Goal: Navigation & Orientation: Find specific page/section

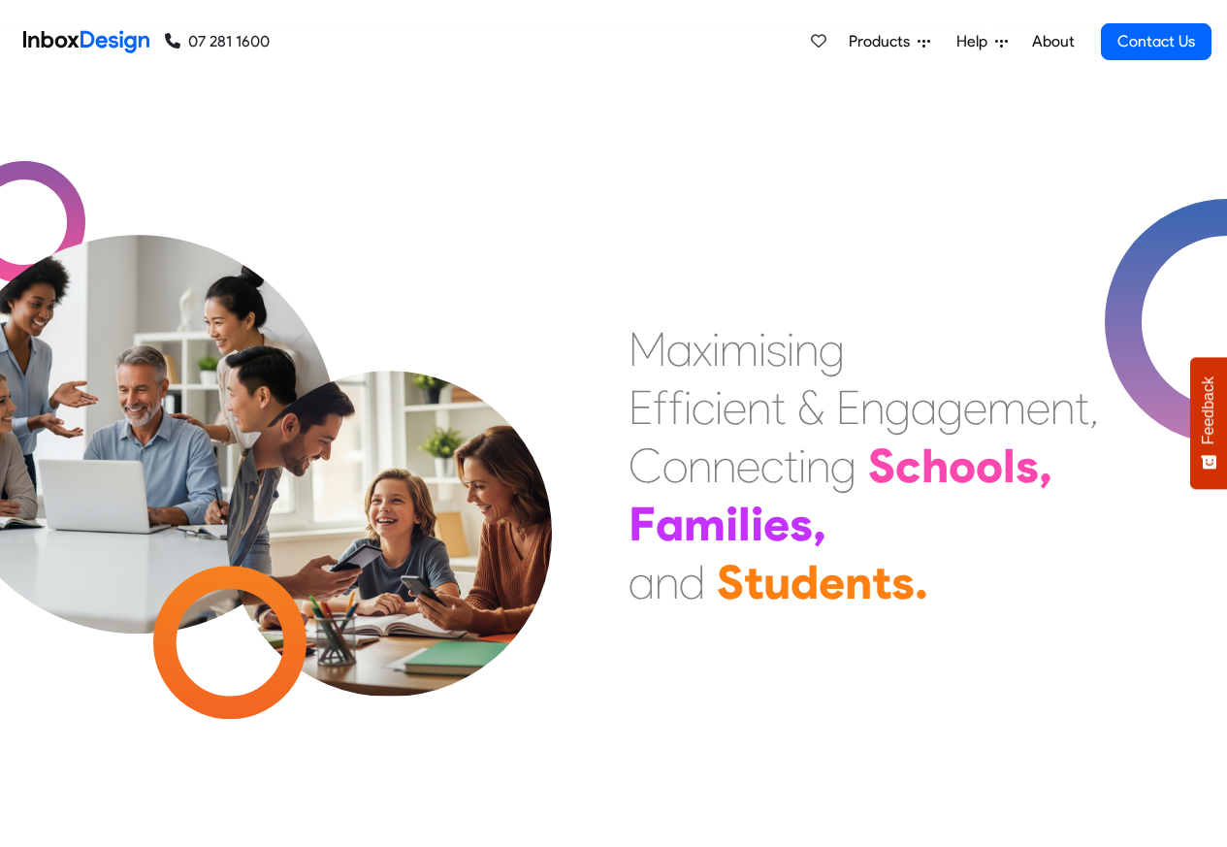
click at [922, 40] on icon at bounding box center [924, 44] width 13 height 8
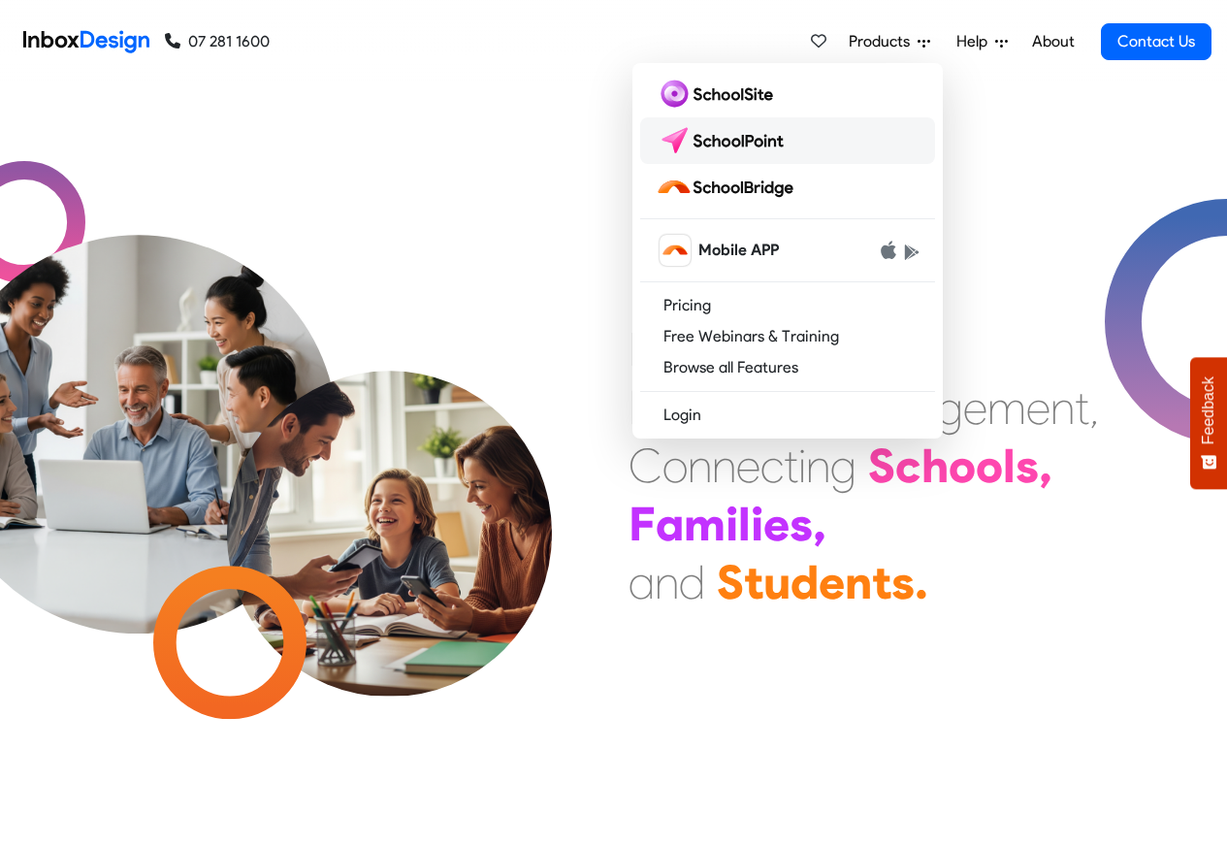
click at [724, 142] on img at bounding box center [724, 140] width 137 height 31
